Goal: Information Seeking & Learning: Compare options

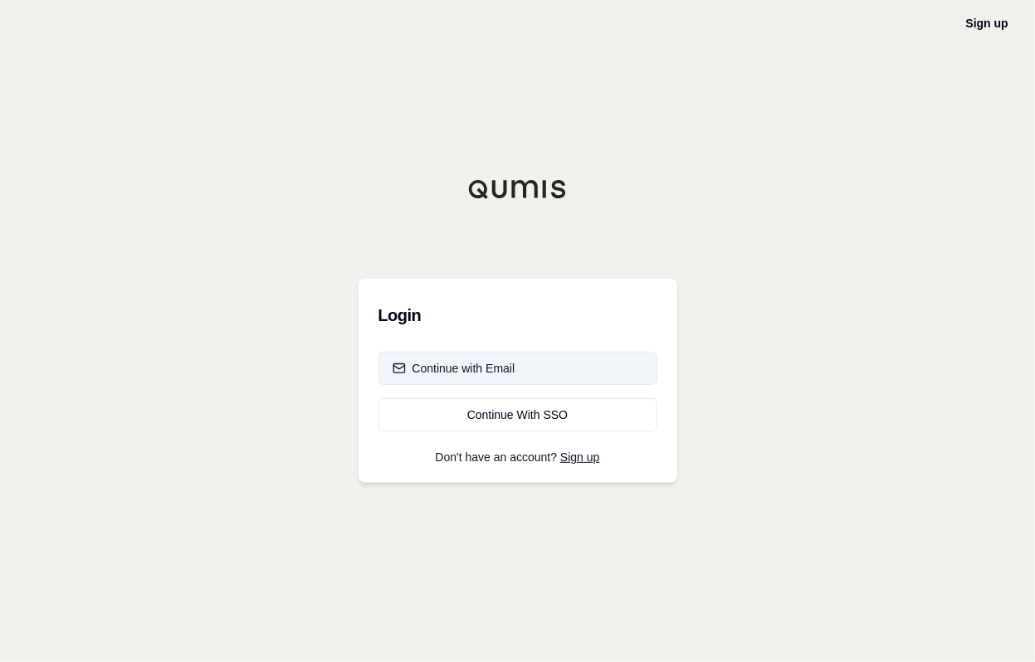
click at [524, 368] on button "Continue with Email" at bounding box center [517, 368] width 279 height 33
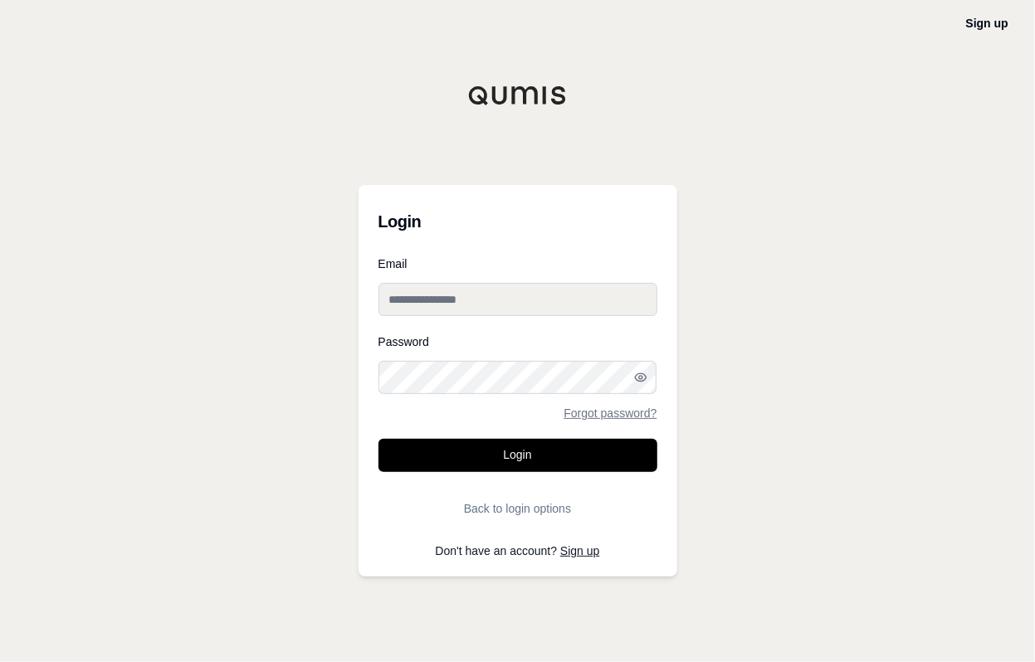
type input "**********"
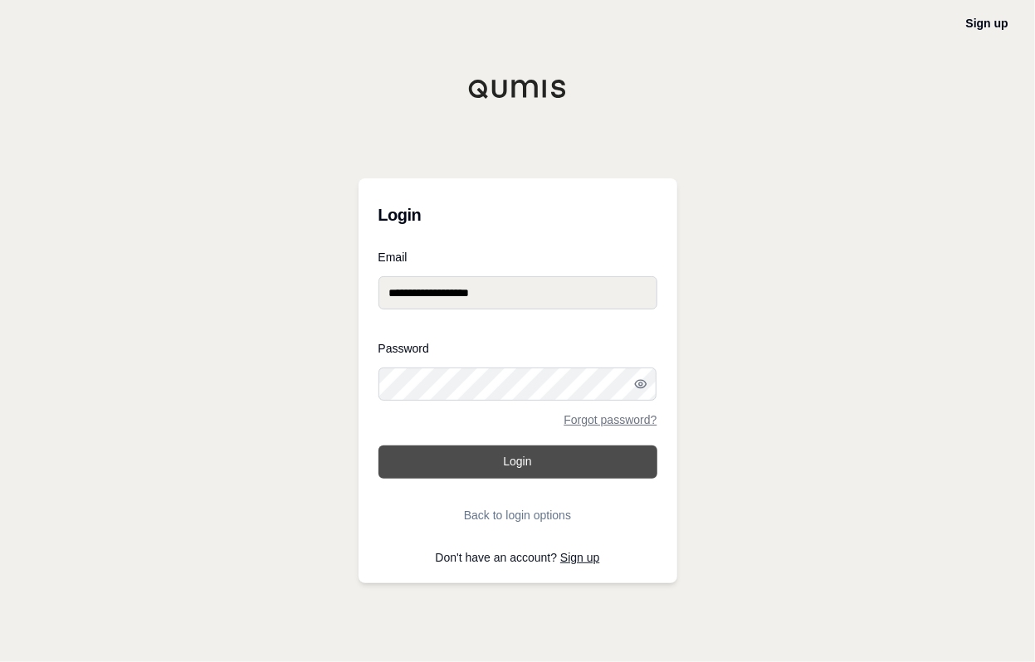
click at [520, 470] on button "Login" at bounding box center [517, 462] width 279 height 33
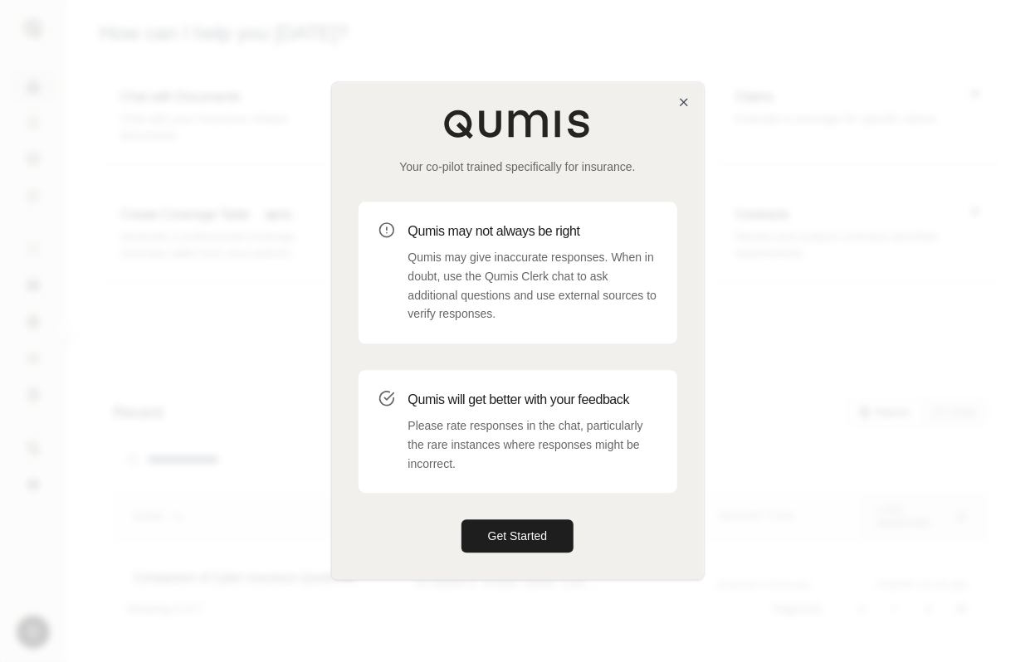
drag, startPoint x: 505, startPoint y: 524, endPoint x: 504, endPoint y: 505, distance: 18.3
click at [505, 524] on button "Get Started" at bounding box center [517, 536] width 113 height 33
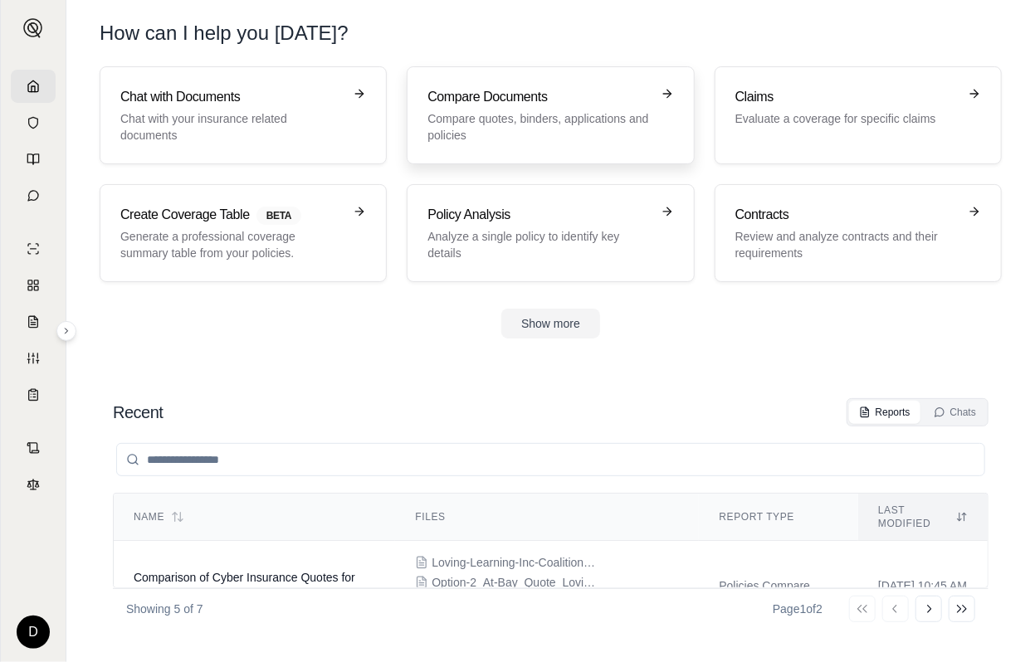
click at [533, 118] on p "Compare quotes, binders, applications and policies" at bounding box center [538, 126] width 222 height 33
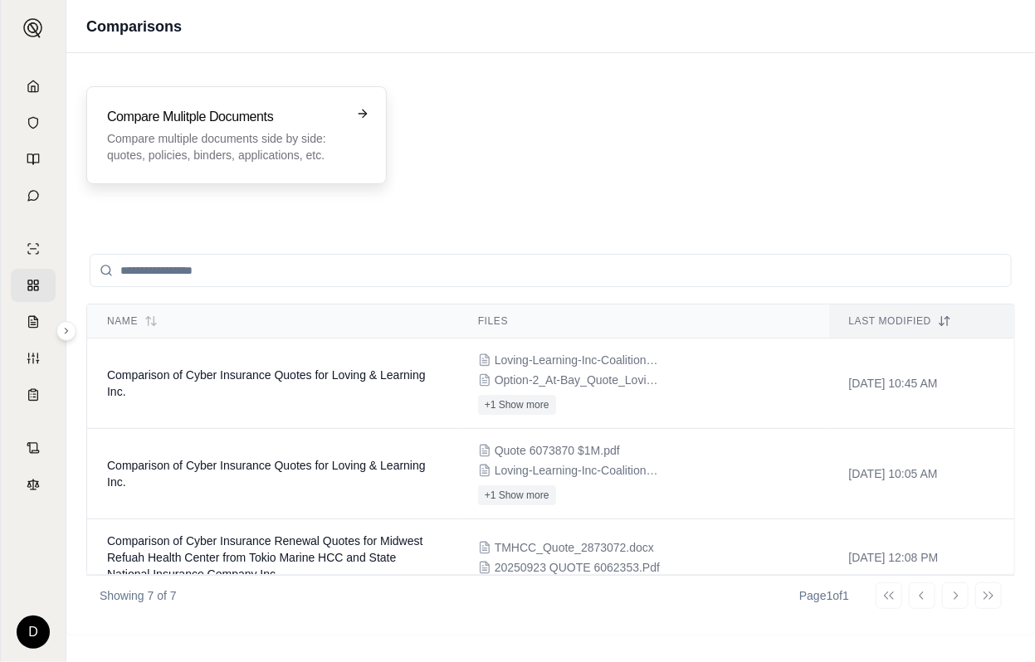
click at [250, 104] on div "Compare Mulitple Documents Compare multiple documents side by side: quotes, pol…" at bounding box center [236, 135] width 300 height 98
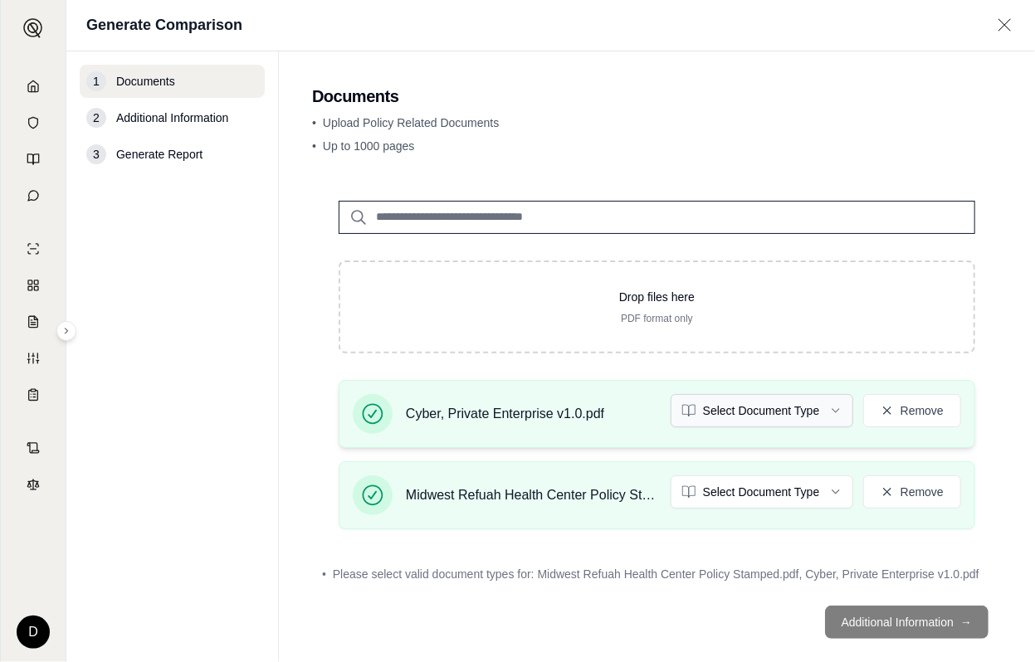
click at [783, 411] on html "D Generate Comparison 1 Documents 2 Additional Information 3 Generate Report Do…" at bounding box center [517, 331] width 1035 height 662
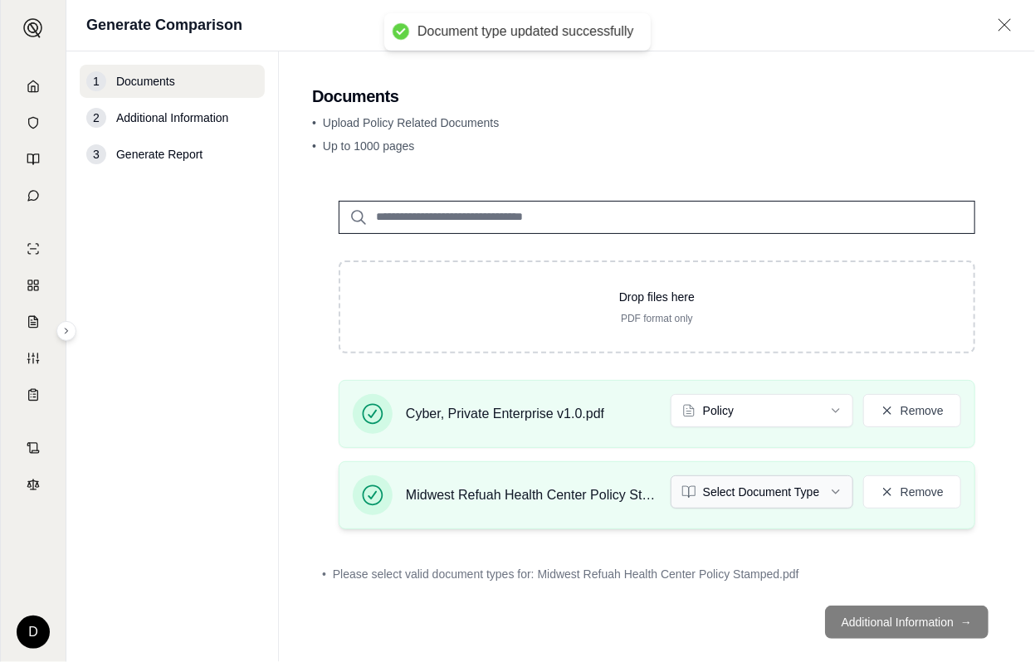
click at [771, 495] on html "Document type updated successfully D Generate Comparison 1 Documents 2 Addition…" at bounding box center [517, 331] width 1035 height 662
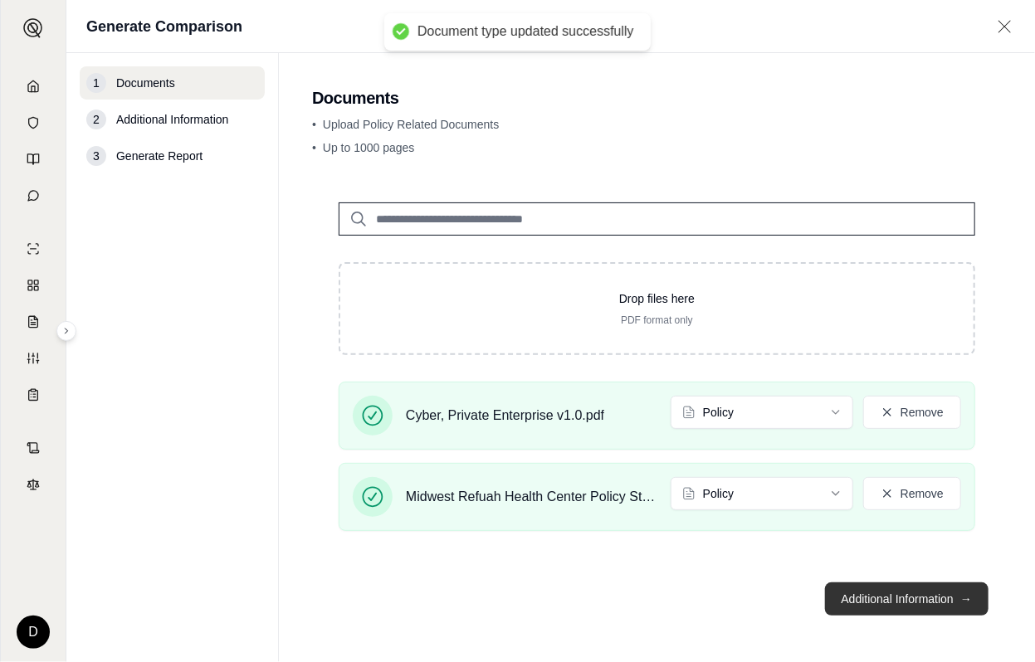
click at [900, 595] on button "Additional Information →" at bounding box center [906, 599] width 163 height 33
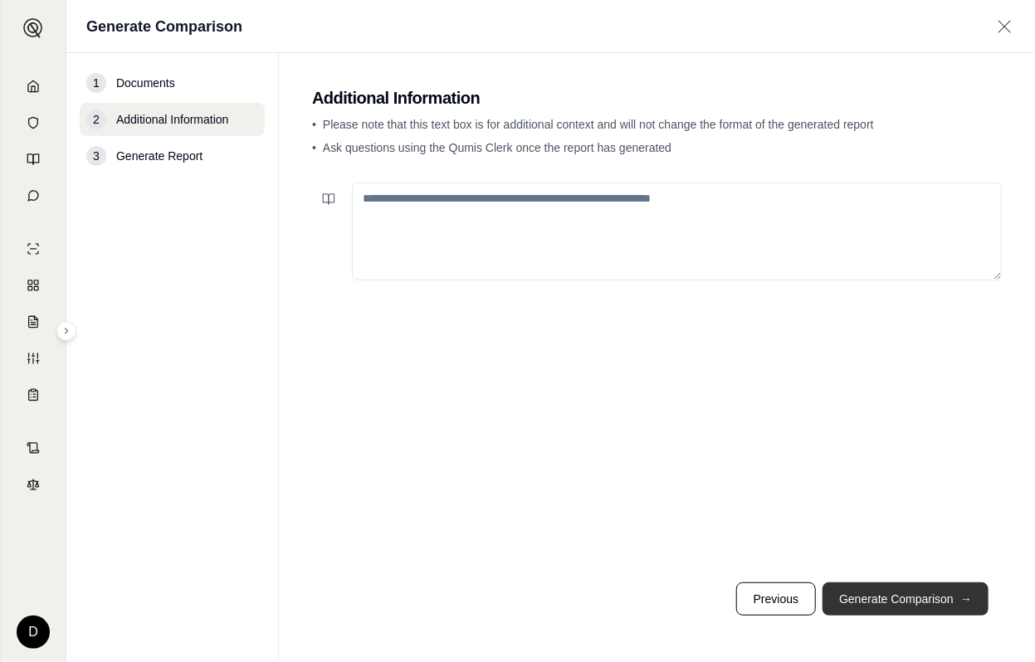
click at [899, 595] on button "Generate Comparison →" at bounding box center [905, 599] width 166 height 33
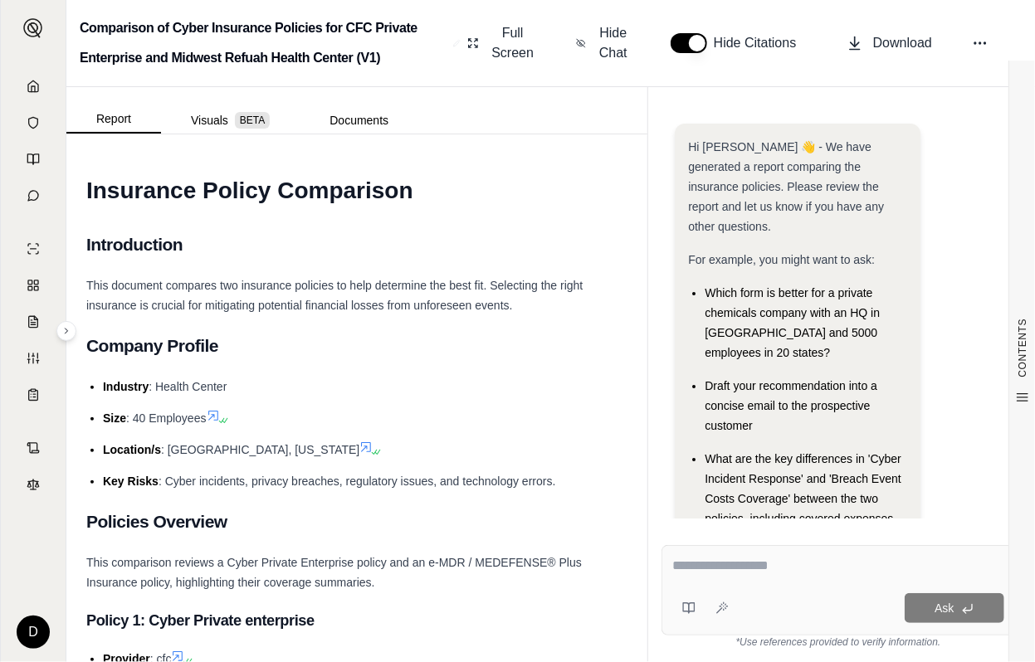
scroll to position [154, 0]
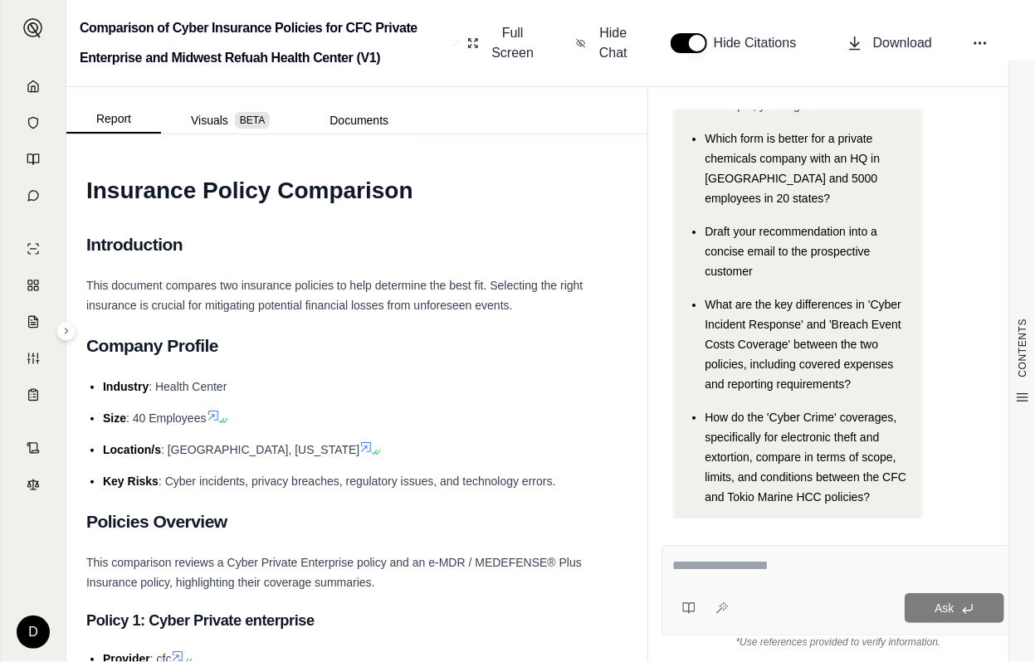
click at [688, 556] on textarea at bounding box center [838, 566] width 332 height 20
type textarea "**********"
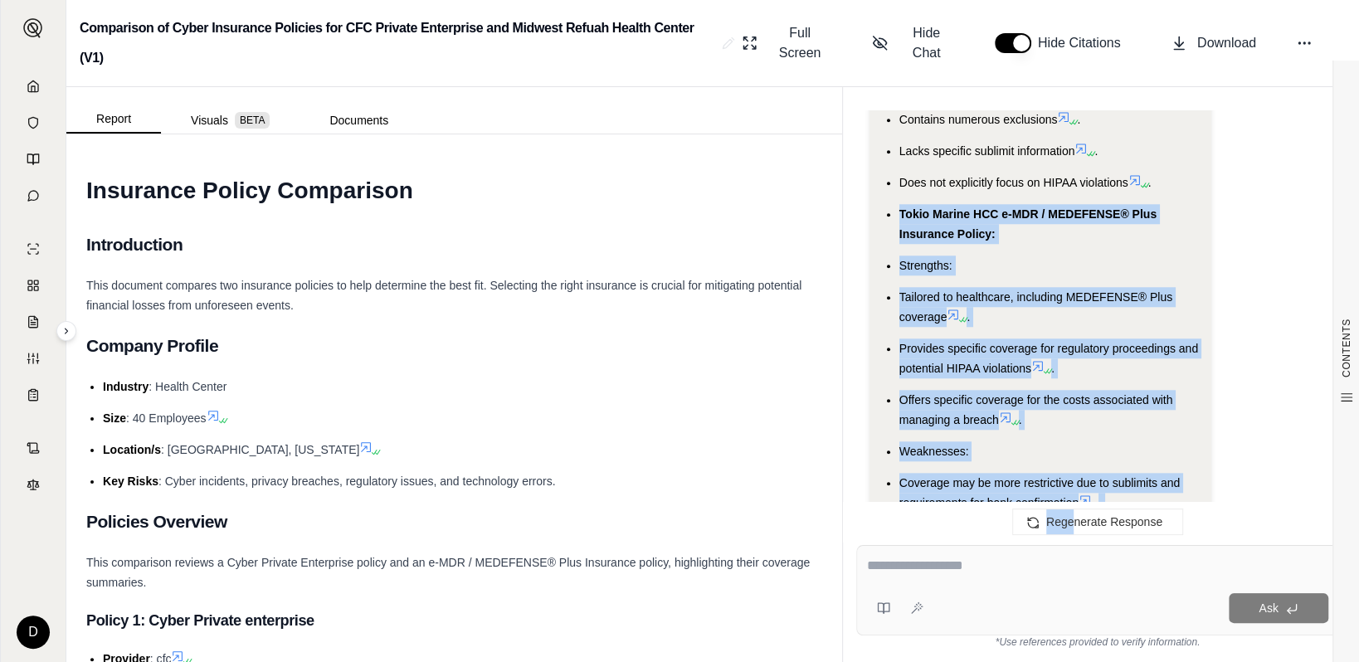
scroll to position [1218, 0]
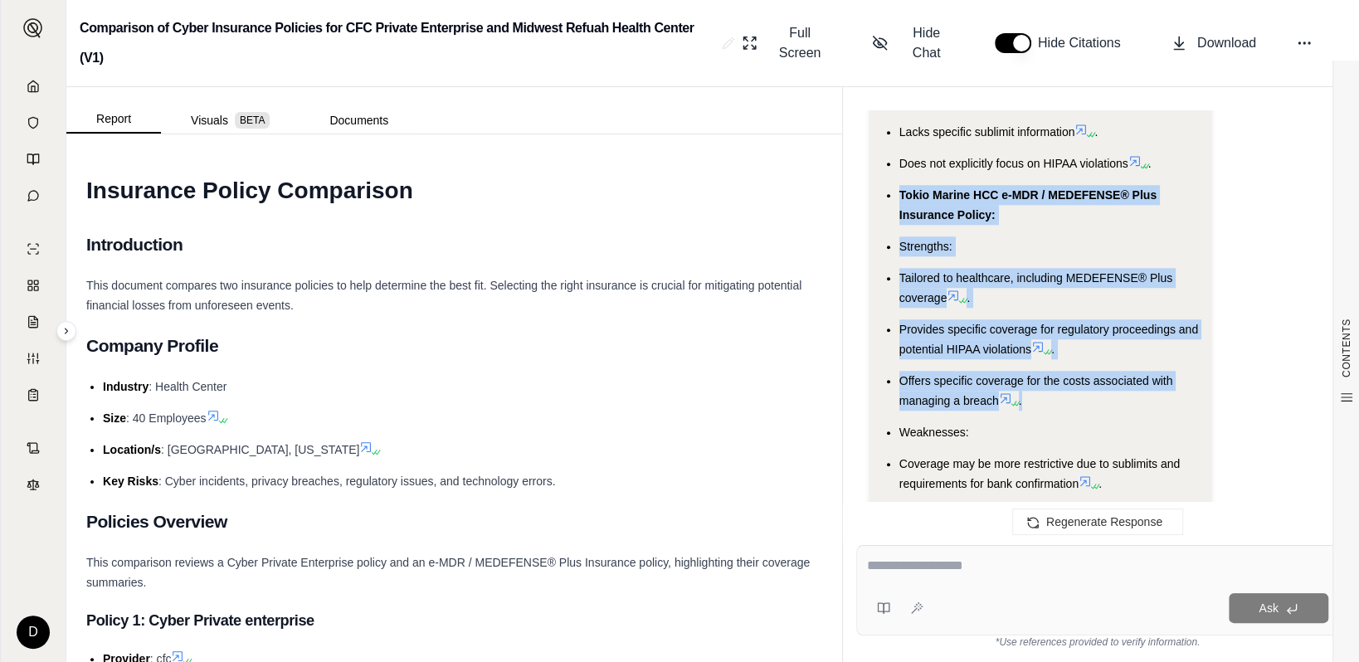
drag, startPoint x: 900, startPoint y: 210, endPoint x: 1058, endPoint y: 395, distance: 243.1
click at [1034, 395] on ul "CFC Cyber Private Enterprise Policy: Strengths: Provides broad cyber coverage .…" at bounding box center [1041, 239] width 316 height 612
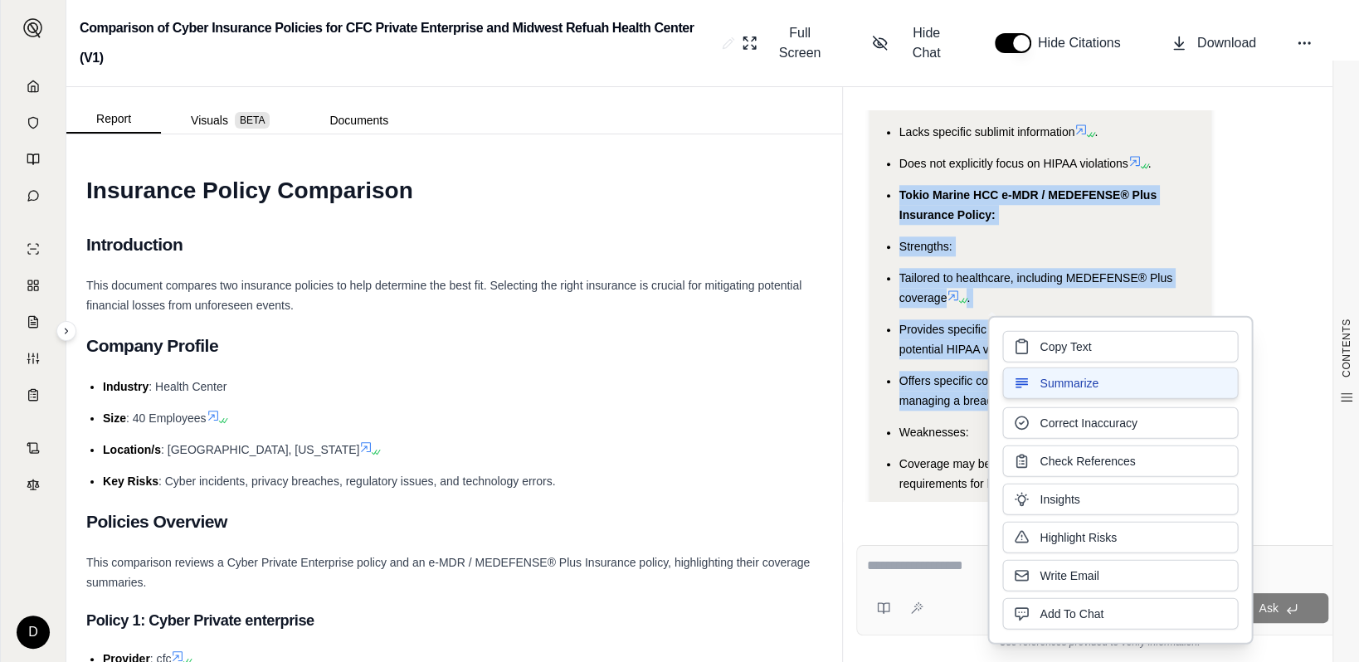
copy ul "Tokio Marine HCC e-MDR / MEDEFENSE® Plus Insurance Policy: Strengths: Tailored …"
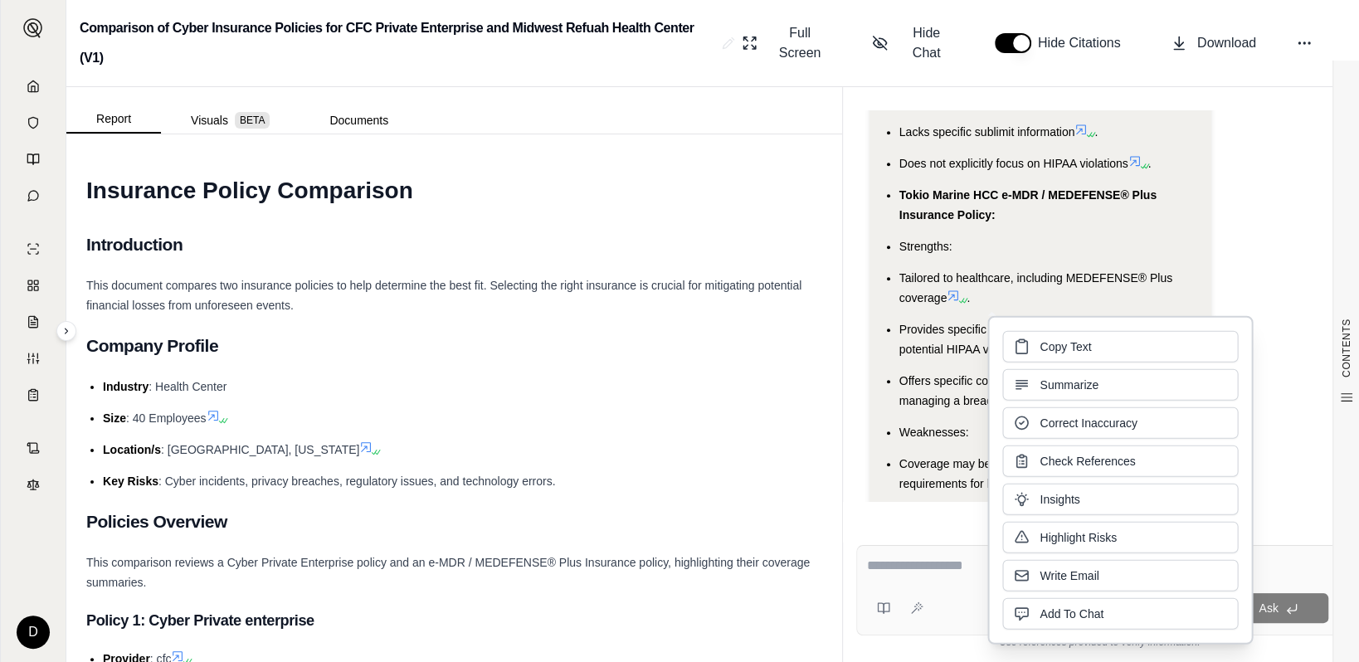
click at [927, 578] on div at bounding box center [1097, 569] width 461 height 26
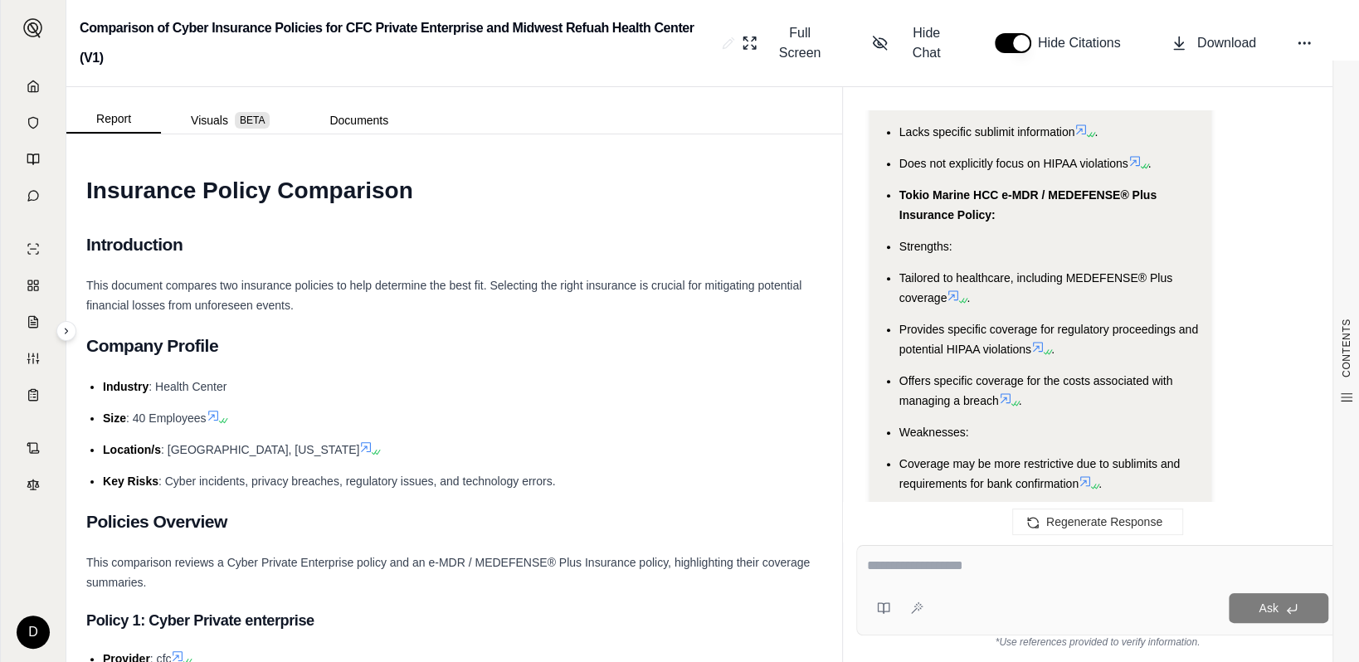
click at [921, 572] on textarea at bounding box center [1097, 566] width 461 height 20
type textarea "**********"
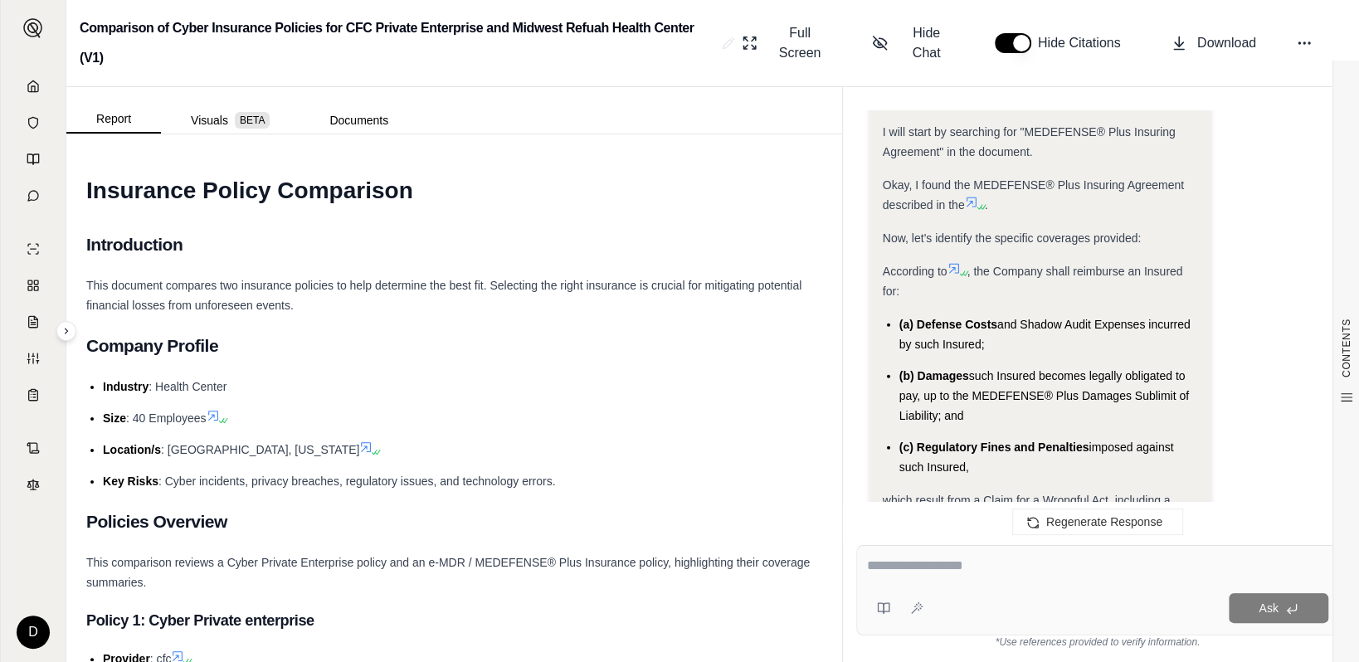
scroll to position [3035, 0]
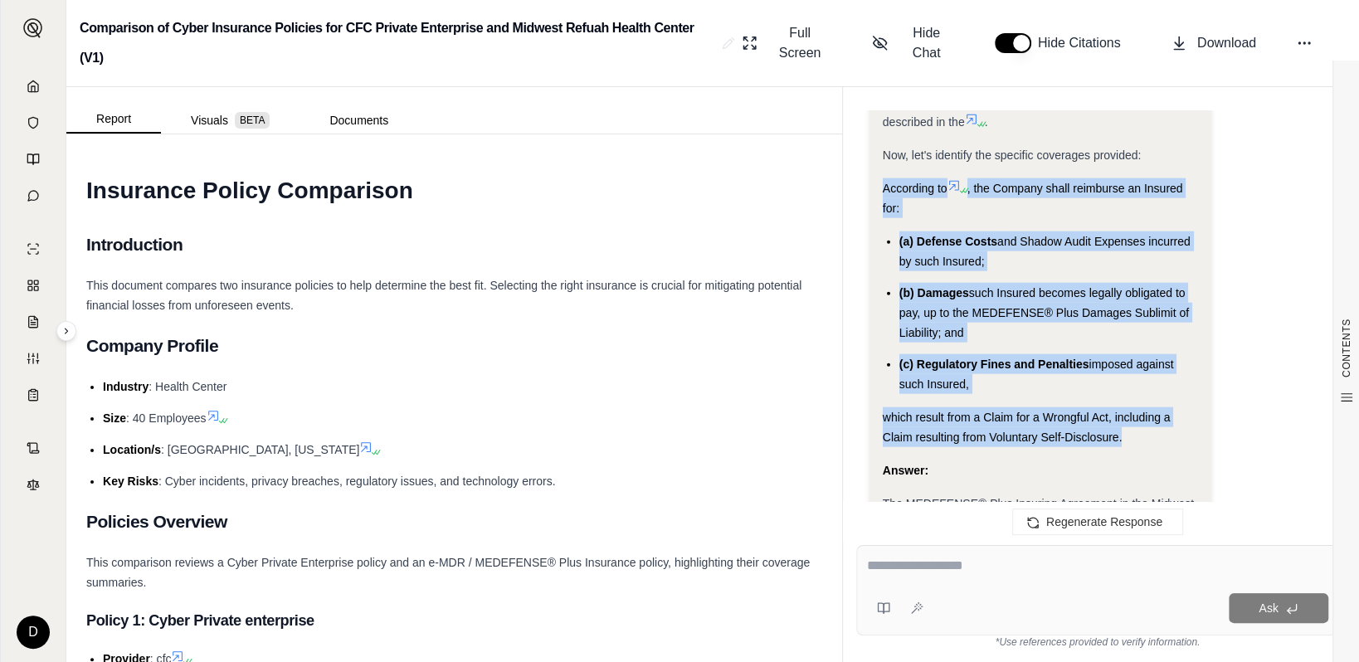
drag, startPoint x: 885, startPoint y: 184, endPoint x: 1134, endPoint y: 432, distance: 350.9
click at [1034, 432] on div "Analysis: Okay, I need to identify the coverages included in the MEDEFENSE® Plu…" at bounding box center [1041, 342] width 316 height 1157
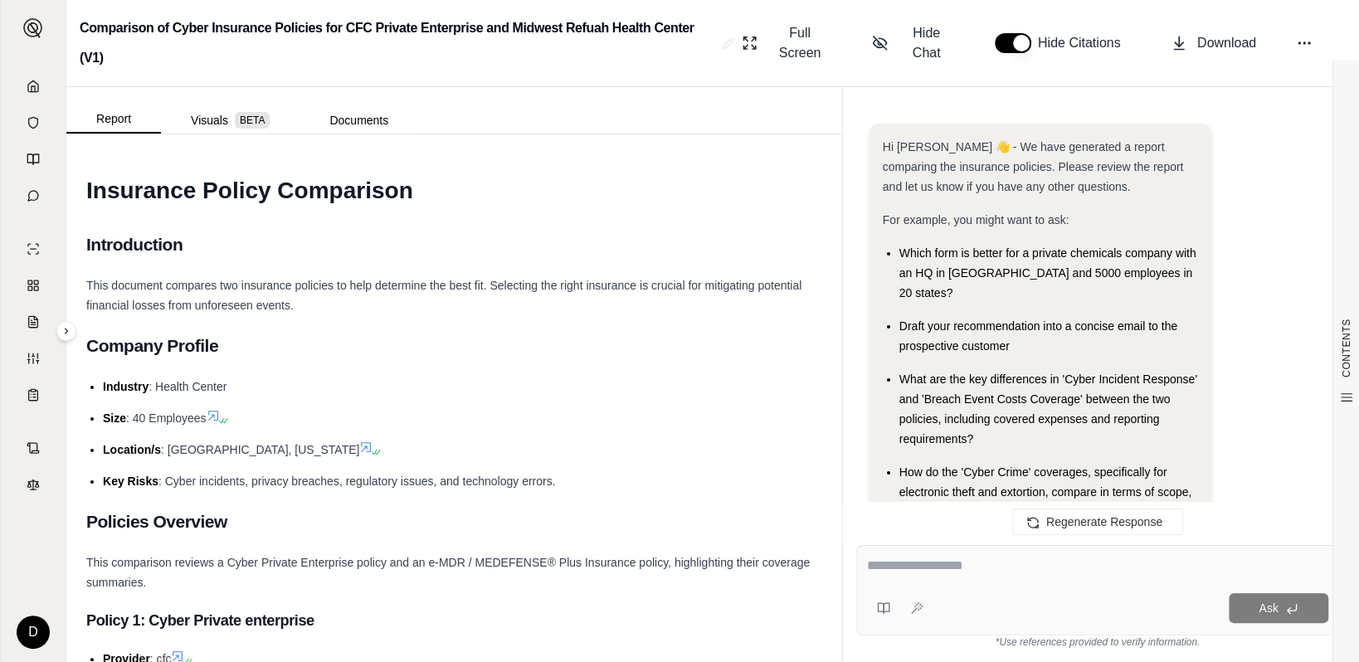
scroll to position [3670, 0]
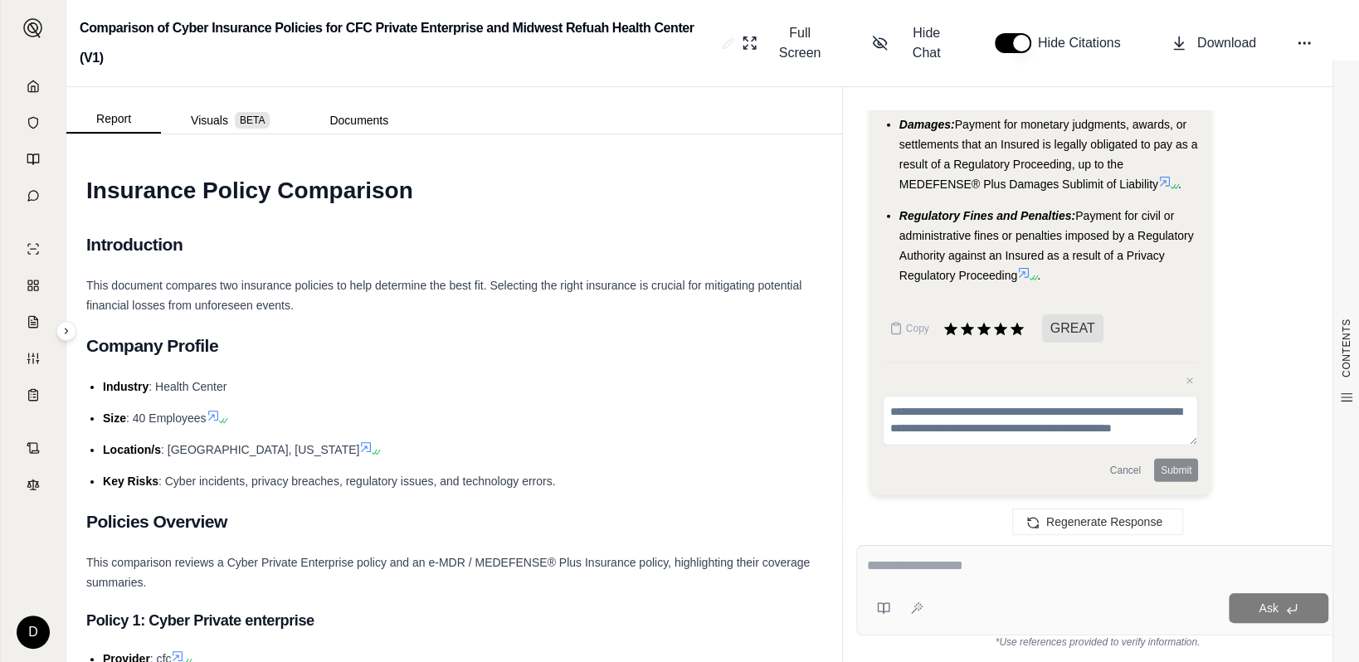
drag, startPoint x: 882, startPoint y: 330, endPoint x: 1145, endPoint y: 379, distance: 267.6
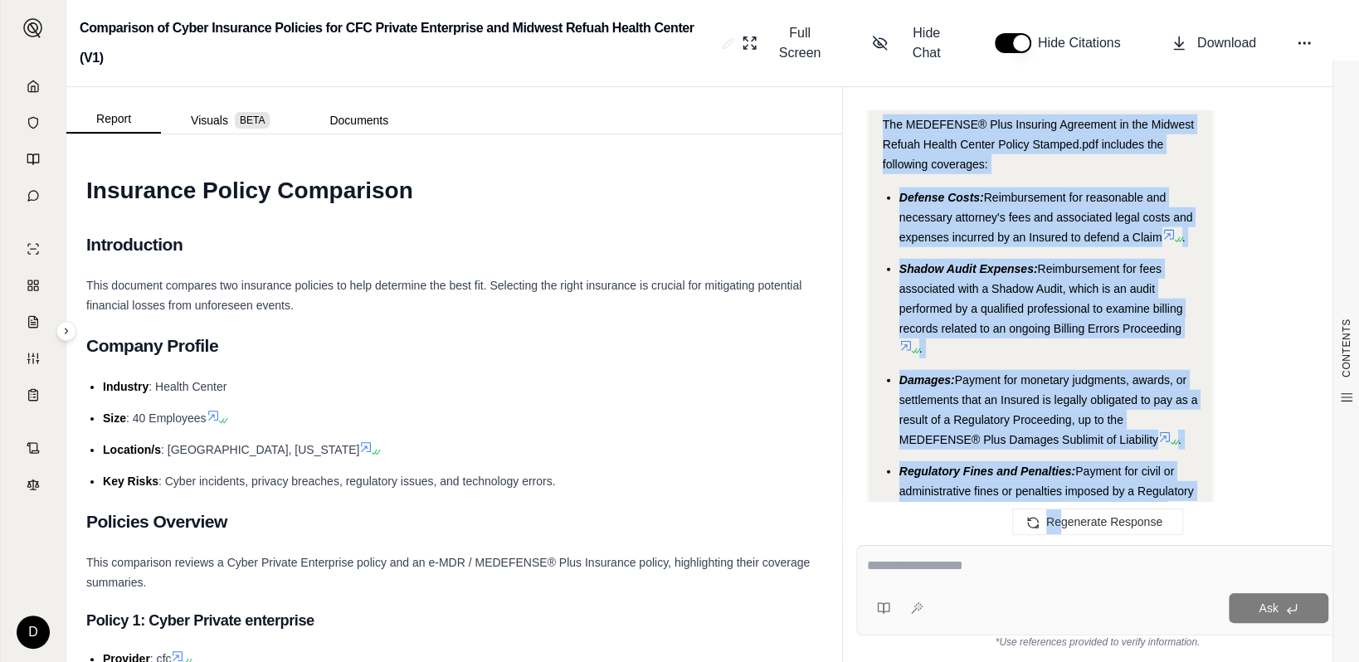
scroll to position [3454, 0]
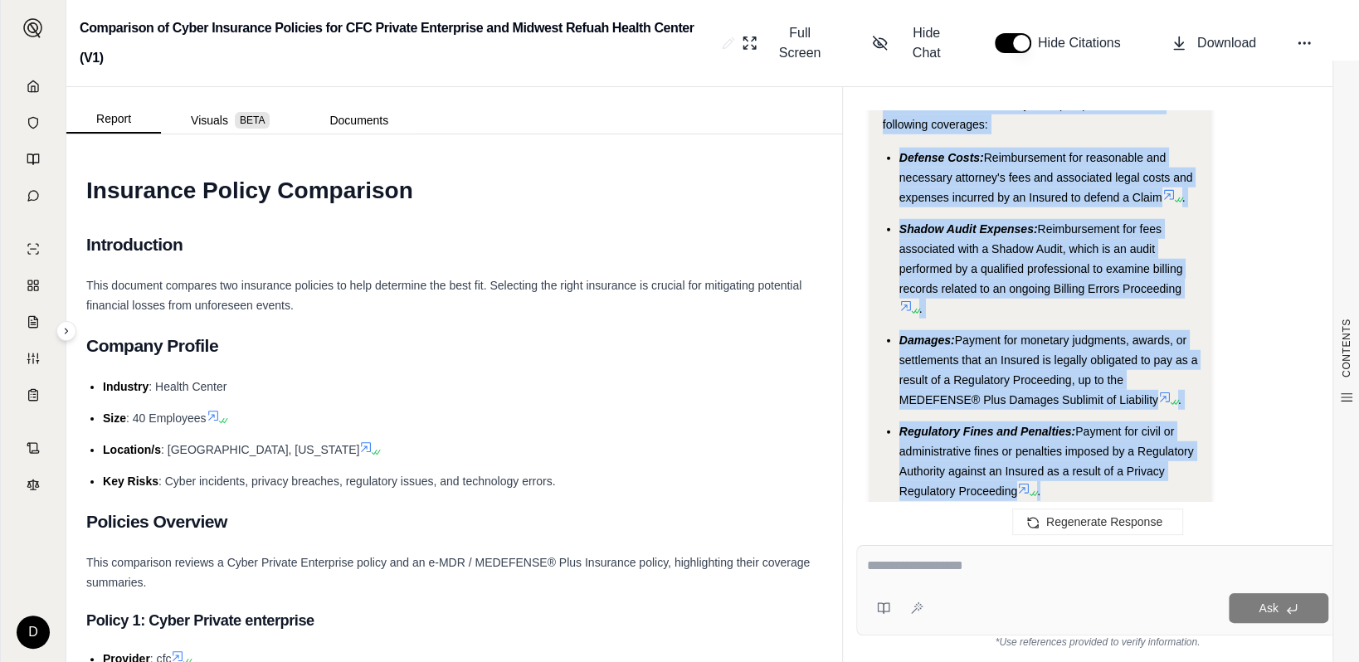
drag, startPoint x: 882, startPoint y: 193, endPoint x: 1117, endPoint y: 484, distance: 373.5
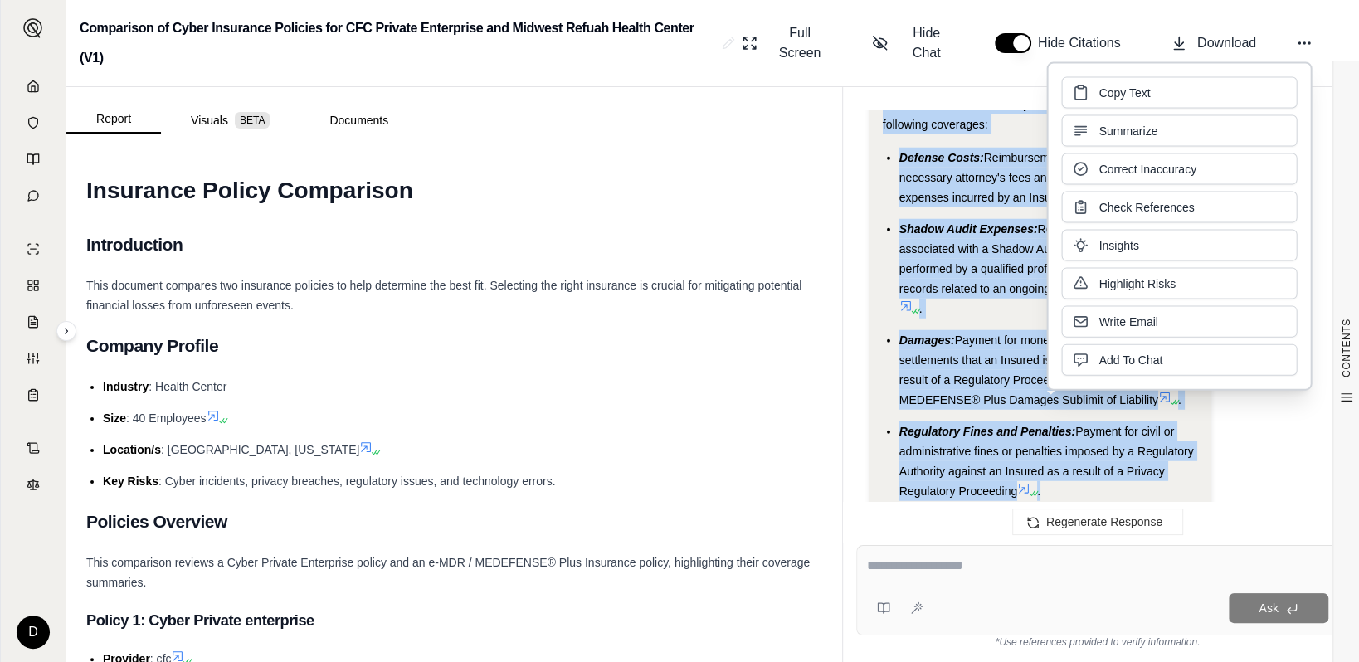
copy div "The MEDEFENSE® Plus Insuring Agreement in the Midwest Refuah Health Center Poli…"
